Goal: Navigation & Orientation: Find specific page/section

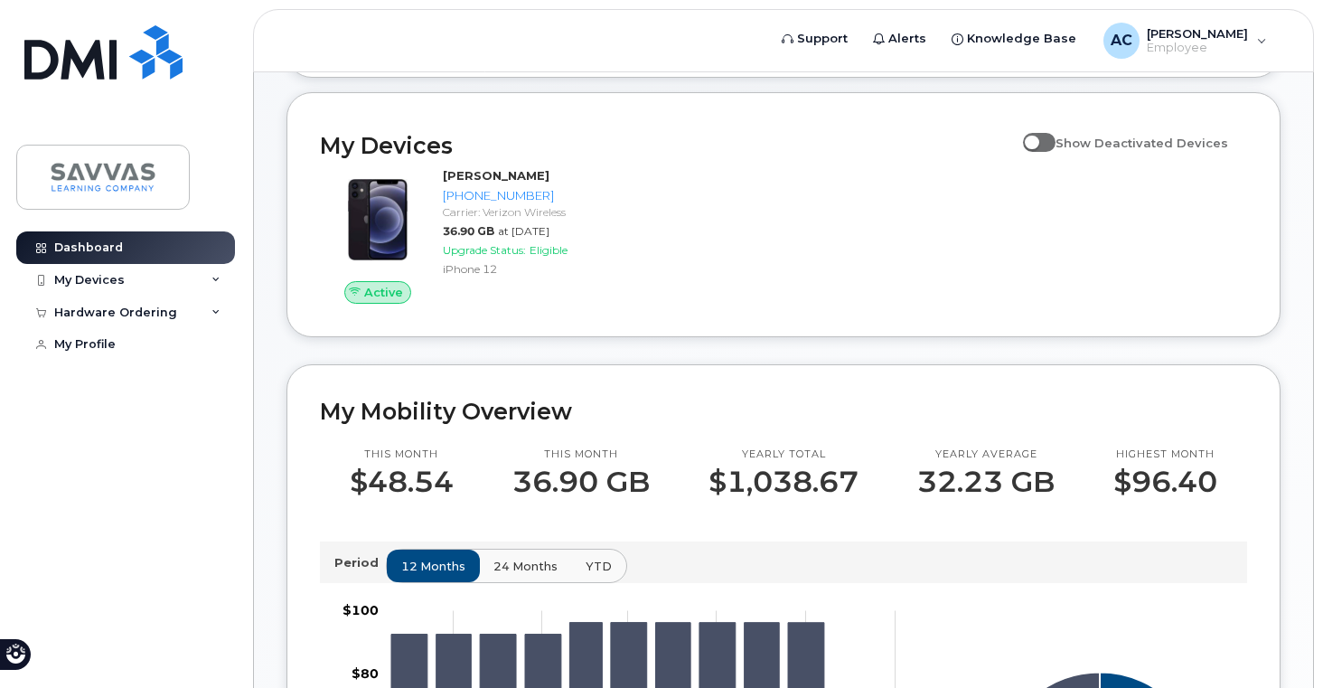
scroll to position [157, 0]
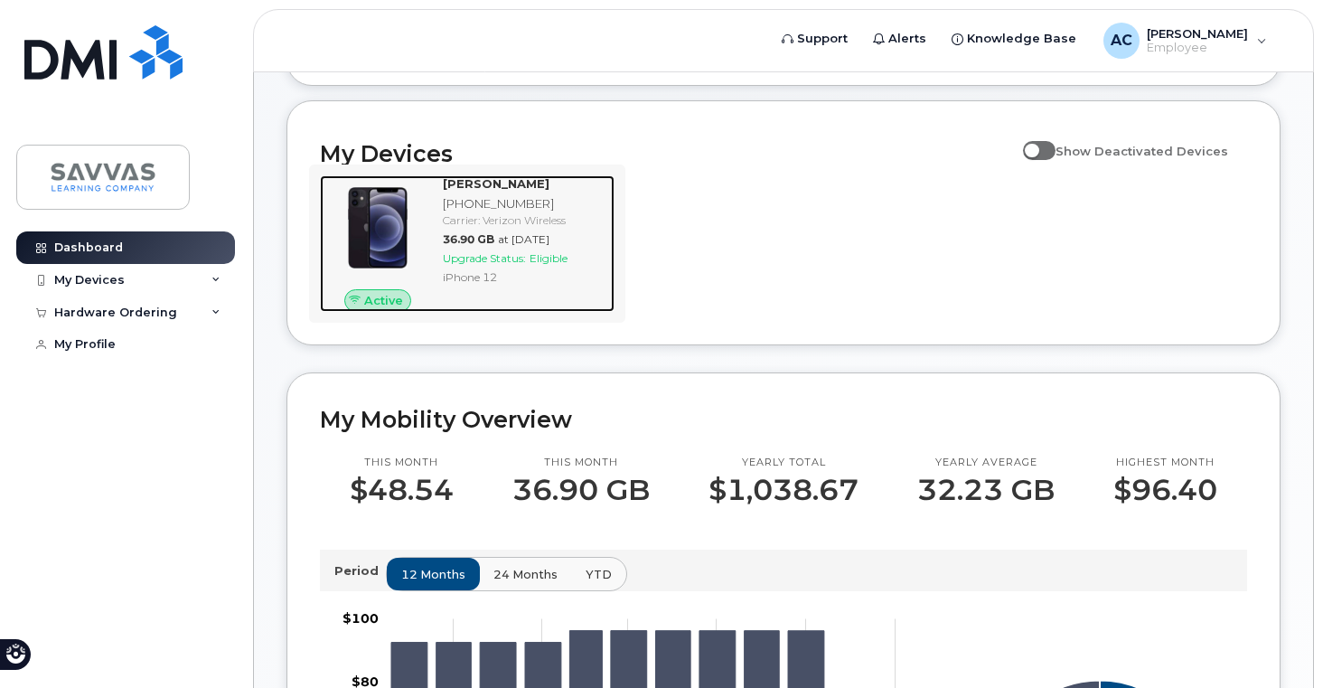
click at [484, 280] on div "ASHLEY CIRBO 315-730-6657 Carrier: Verizon Wireless 36.90 GB at Sep 01, 2025 Up…" at bounding box center [525, 243] width 179 height 137
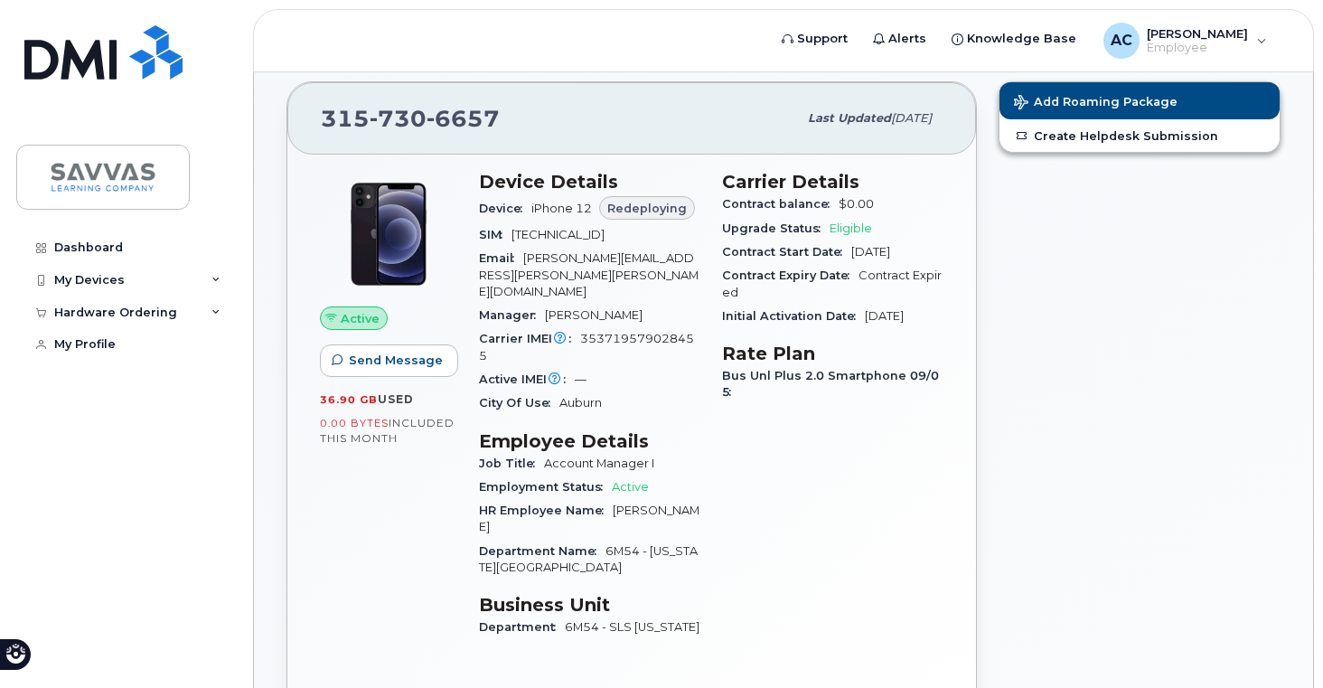
scroll to position [161, 0]
click at [91, 277] on div "My Devices" at bounding box center [89, 280] width 70 height 14
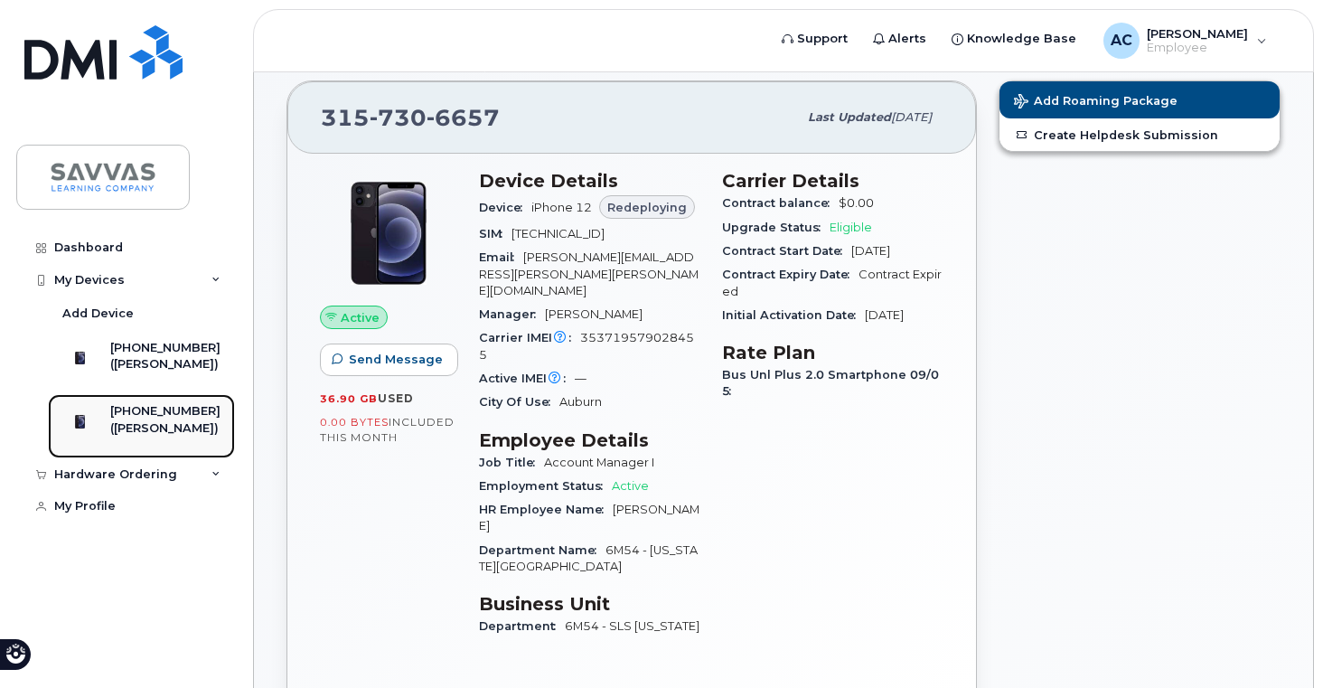
click at [142, 419] on div "[PHONE_NUMBER]" at bounding box center [165, 411] width 110 height 16
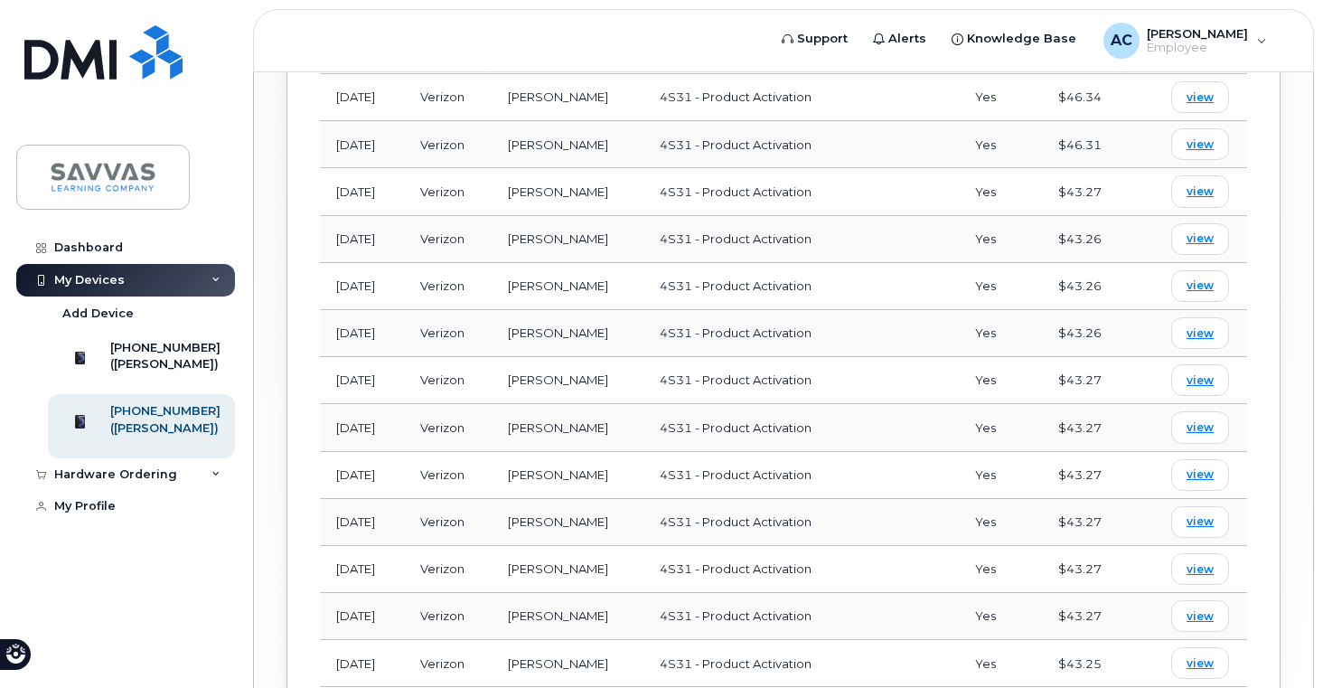
scroll to position [1390, 0]
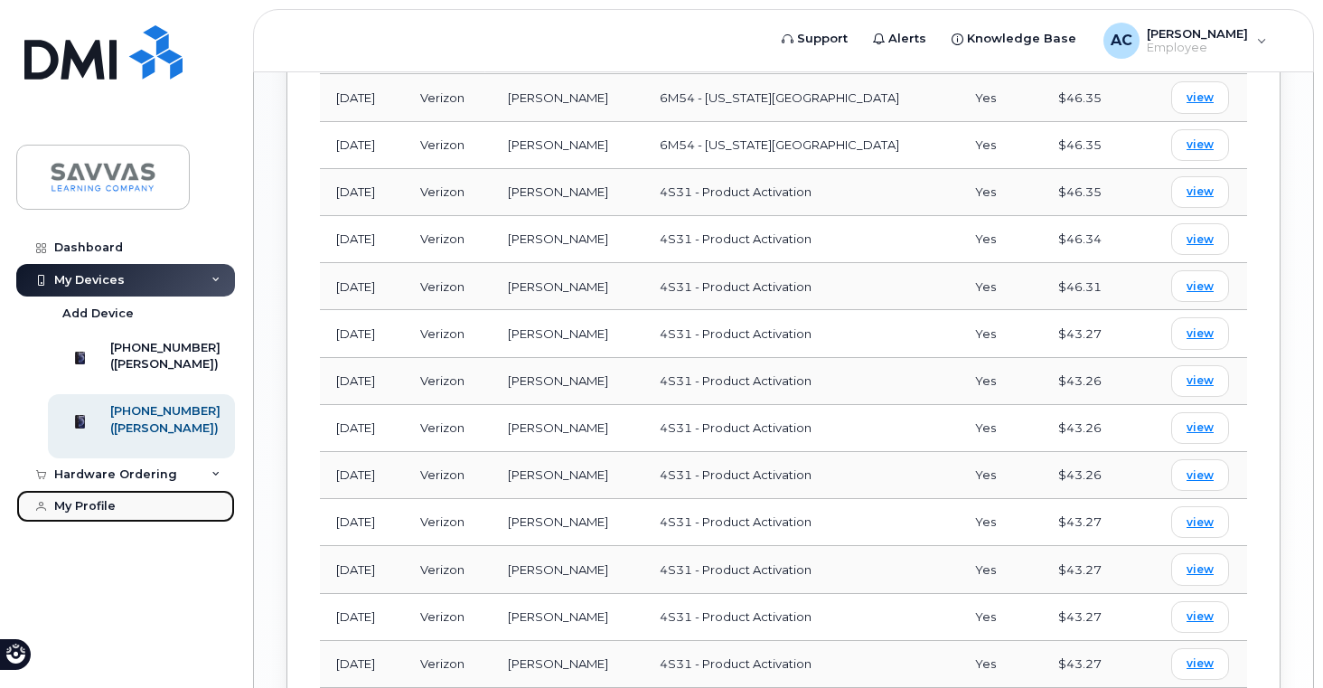
click at [97, 513] on div "My Profile" at bounding box center [84, 506] width 61 height 14
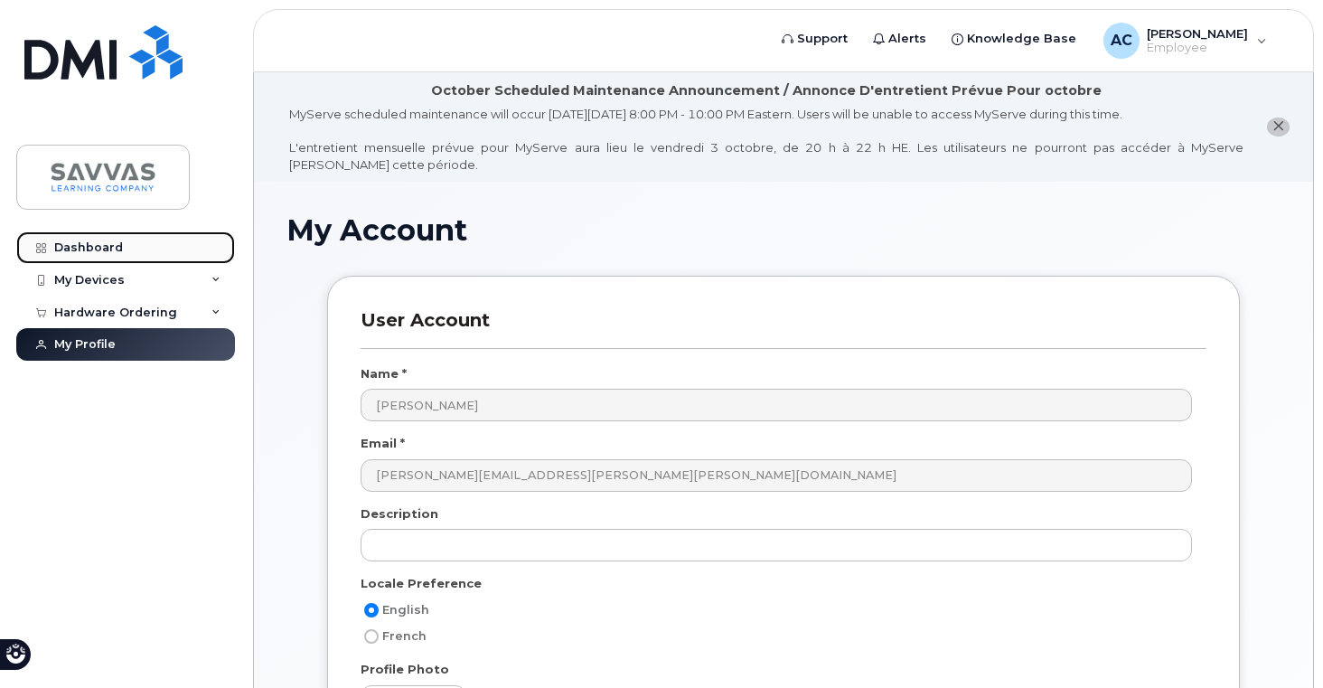
click at [91, 238] on link "Dashboard" at bounding box center [125, 247] width 219 height 33
